Goal: Task Accomplishment & Management: Complete application form

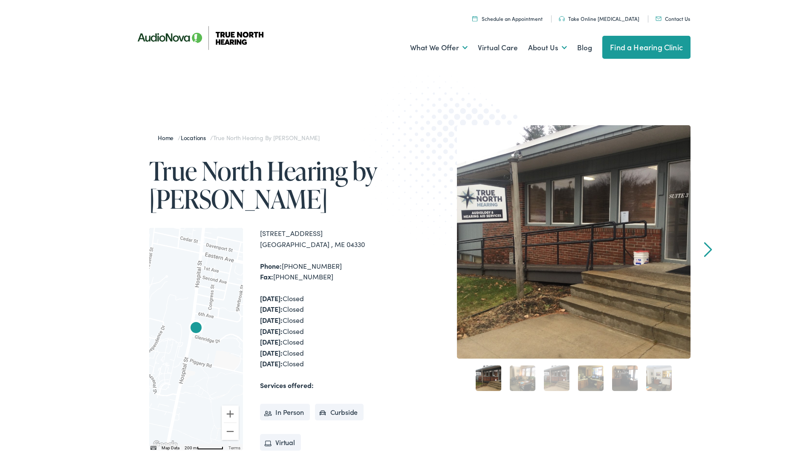
click at [334, 16] on link "Contact Us" at bounding box center [673, 16] width 35 height 7
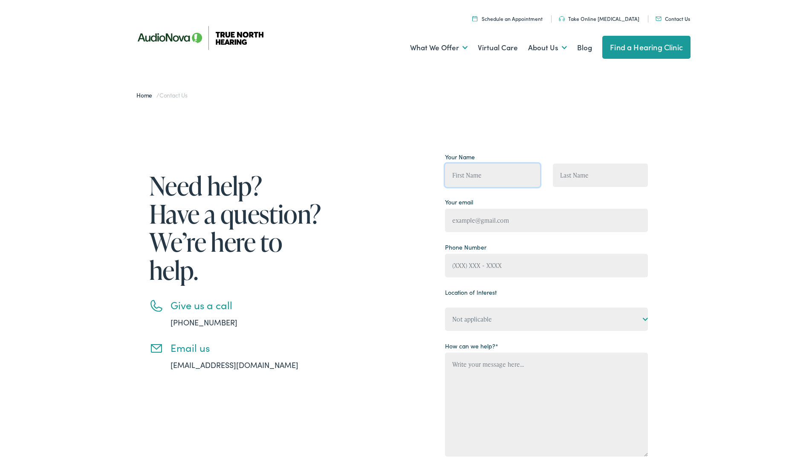
click at [483, 174] on input "Contact form" at bounding box center [492, 173] width 95 height 23
click at [174, 363] on link "[EMAIL_ADDRESS][DOMAIN_NAME]" at bounding box center [235, 363] width 128 height 11
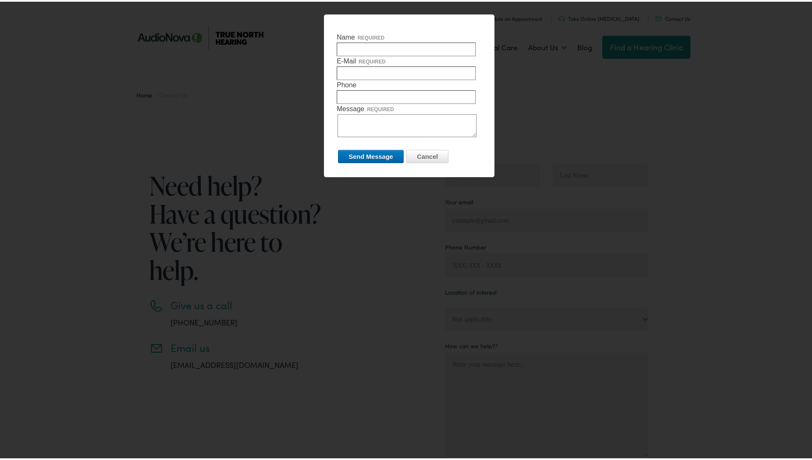
click at [364, 41] on input "Name required" at bounding box center [406, 48] width 139 height 14
type input "[PERSON_NAME]"
type input "[EMAIL_ADDRESS][DOMAIN_NAME]"
click at [376, 90] on input "Phone required" at bounding box center [406, 96] width 139 height 14
type input "[PHONE_NUMBER]"
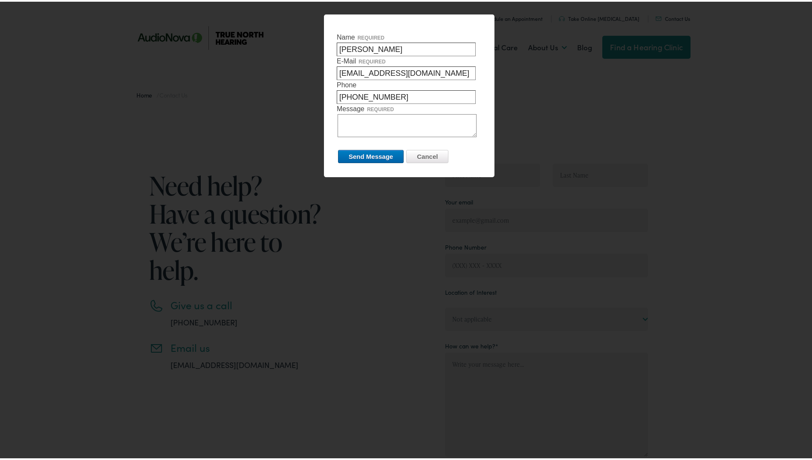
click at [390, 117] on textarea "Message required" at bounding box center [407, 124] width 139 height 23
type textarea "I have an appointment scheduled for [DATE] @ 9 that I wish to cancel. I am not …"
click at [371, 153] on input "Send Message" at bounding box center [371, 154] width 66 height 13
